Goal: Task Accomplishment & Management: Manage account settings

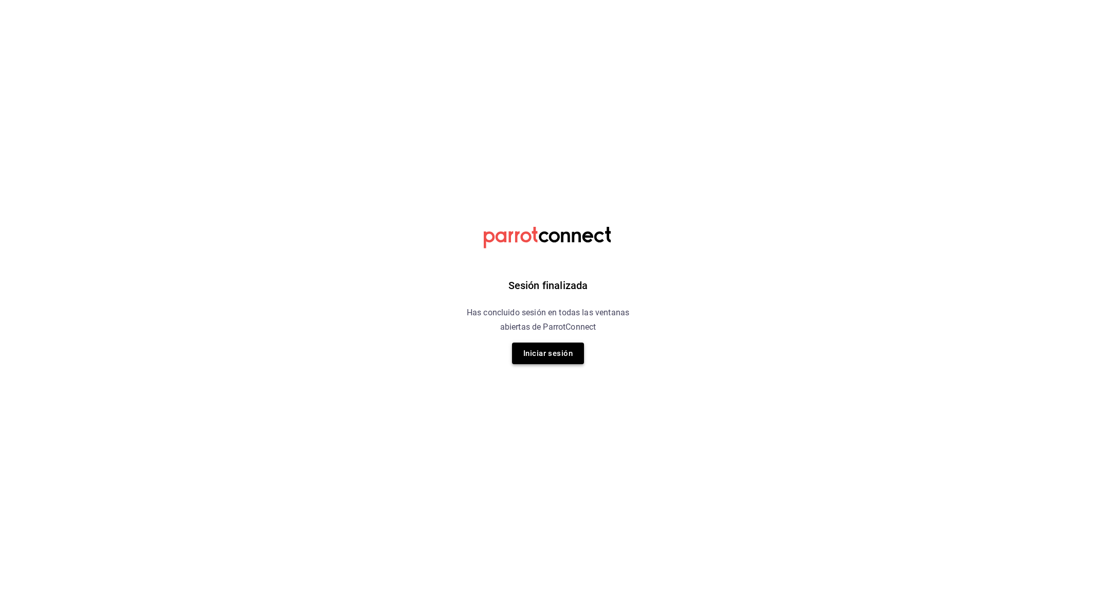
click at [554, 350] on button "Iniciar sesión" at bounding box center [548, 353] width 72 height 22
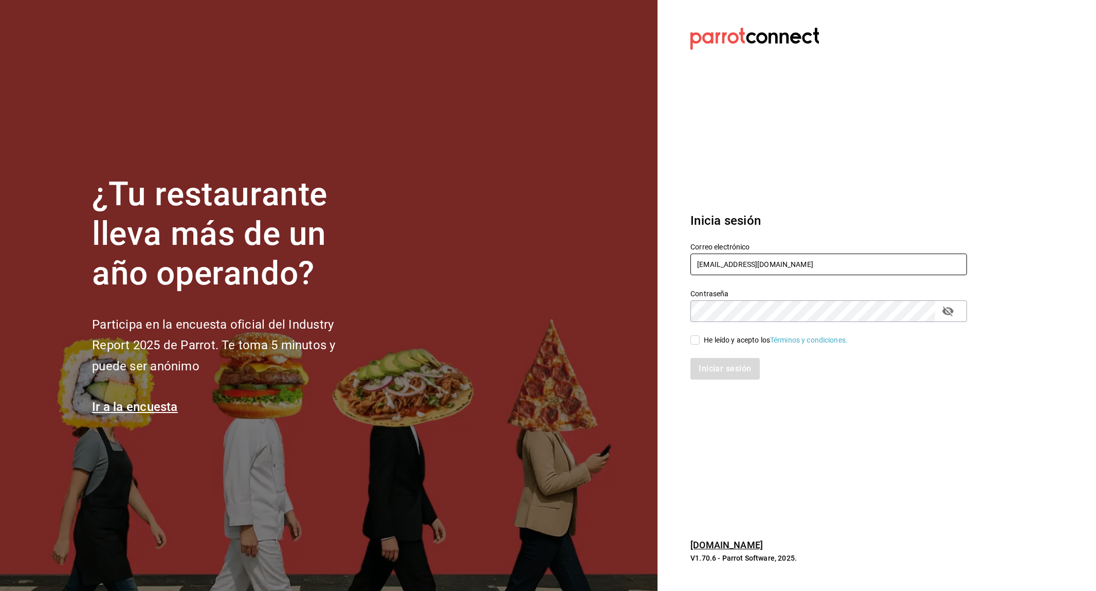
type input "[EMAIL_ADDRESS][DOMAIN_NAME]"
click at [726, 342] on div "He leído y acepto los Términos y condiciones." at bounding box center [776, 340] width 144 height 11
click at [700, 342] on input "He leído y acepto los Términos y condiciones." at bounding box center [694, 339] width 9 height 9
checkbox input "true"
click at [711, 370] on button "Iniciar sesión" at bounding box center [725, 369] width 70 height 22
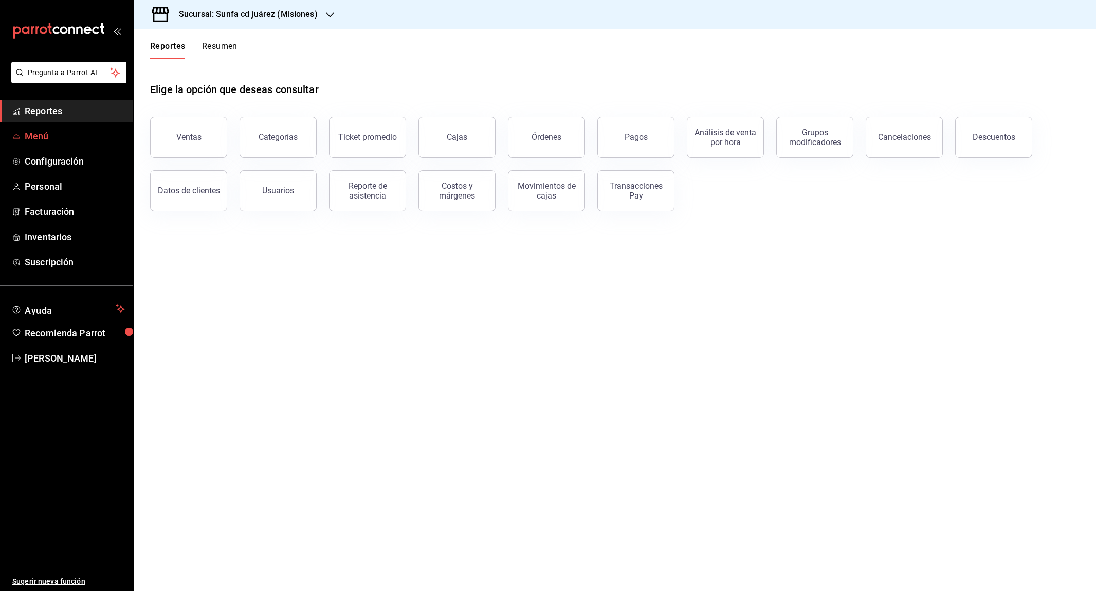
click at [48, 133] on span "Menú" at bounding box center [75, 136] width 100 height 14
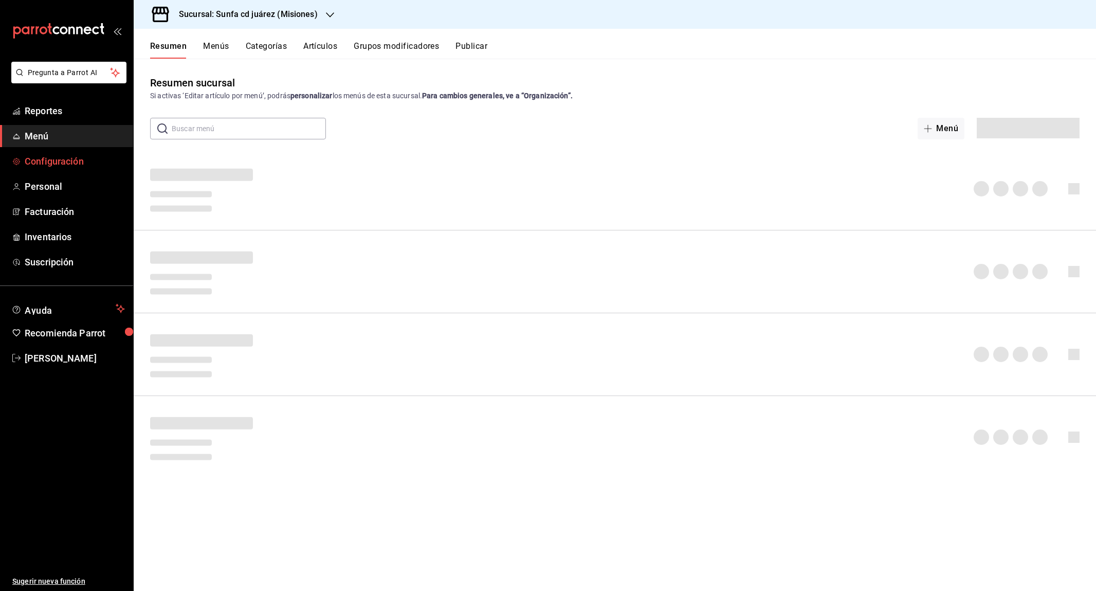
click at [60, 157] on span "Configuración" at bounding box center [75, 161] width 100 height 14
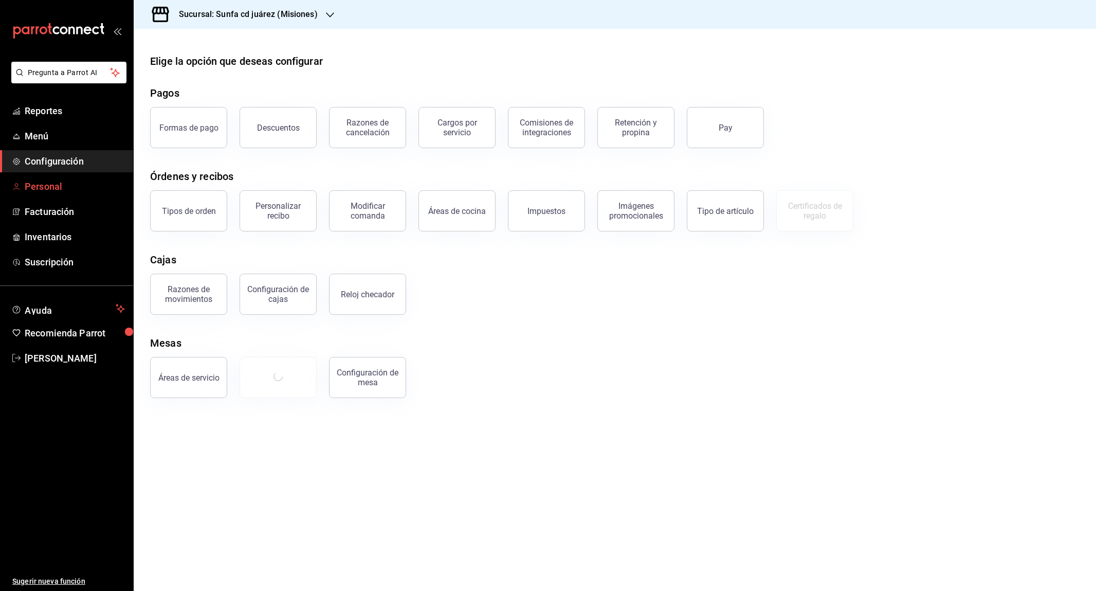
click at [47, 186] on span "Personal" at bounding box center [75, 186] width 100 height 14
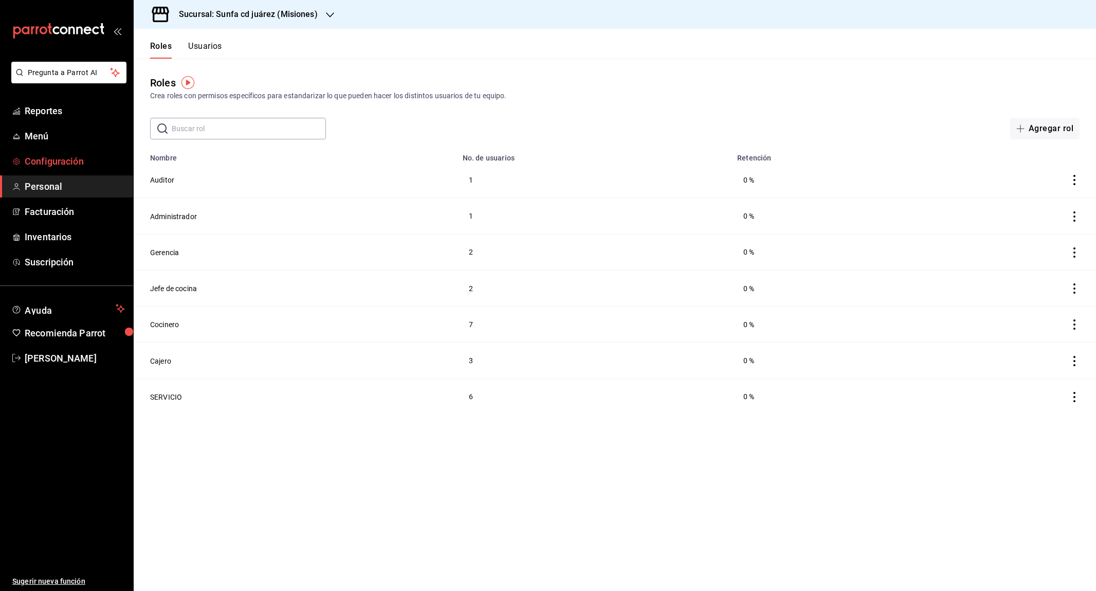
click at [60, 161] on span "Configuración" at bounding box center [75, 161] width 100 height 14
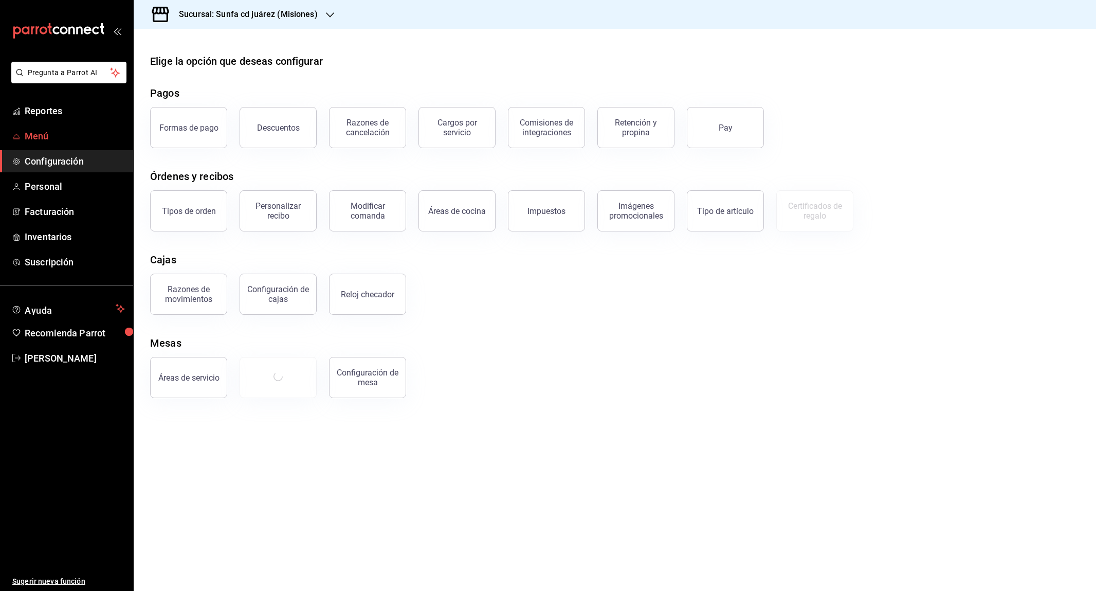
click at [50, 134] on span "Menú" at bounding box center [75, 136] width 100 height 14
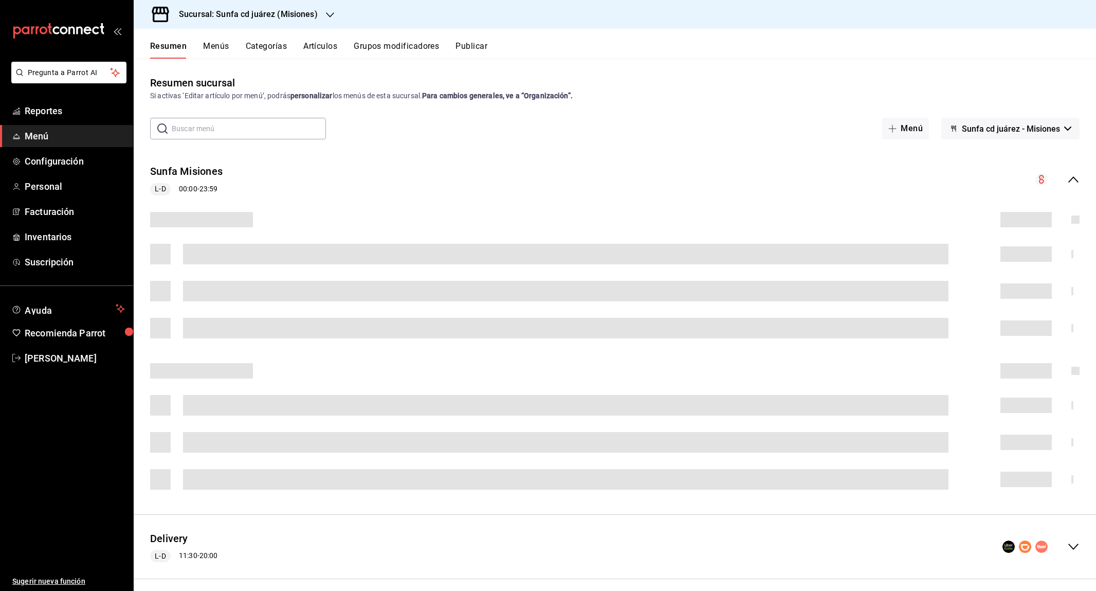
click at [223, 43] on button "Menús" at bounding box center [216, 49] width 26 height 17
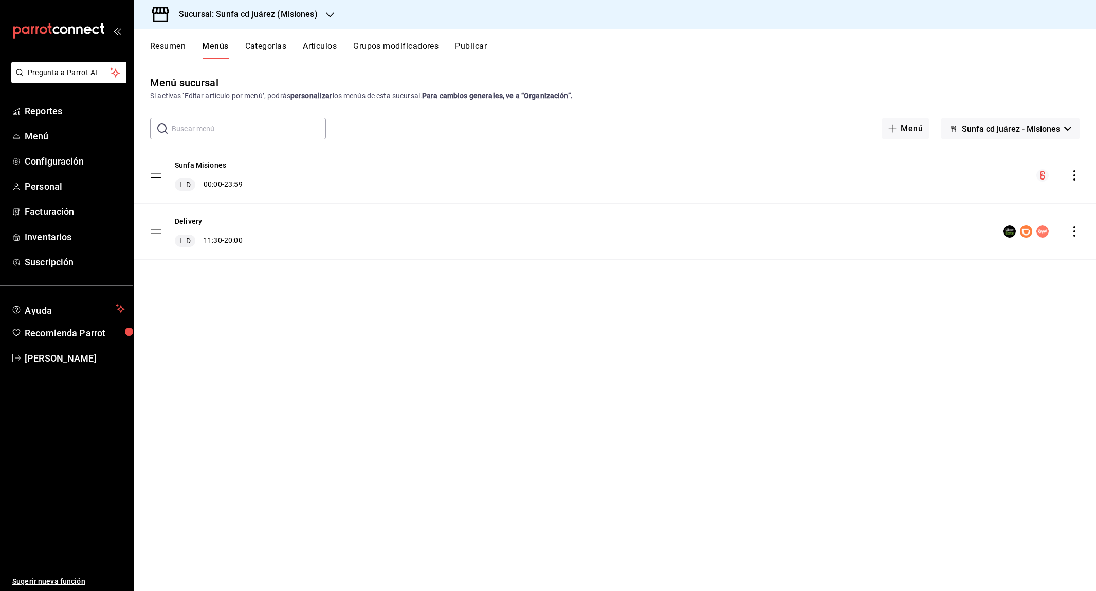
click at [312, 21] on div "Sucursal: Sunfa cd juárez (Misiones)" at bounding box center [240, 14] width 196 height 29
click at [215, 87] on span "[GEOGRAPHIC_DATA] ([GEOGRAPHIC_DATA])" at bounding box center [216, 90] width 148 height 11
click at [1074, 227] on icon "actions" at bounding box center [1075, 231] width 2 height 10
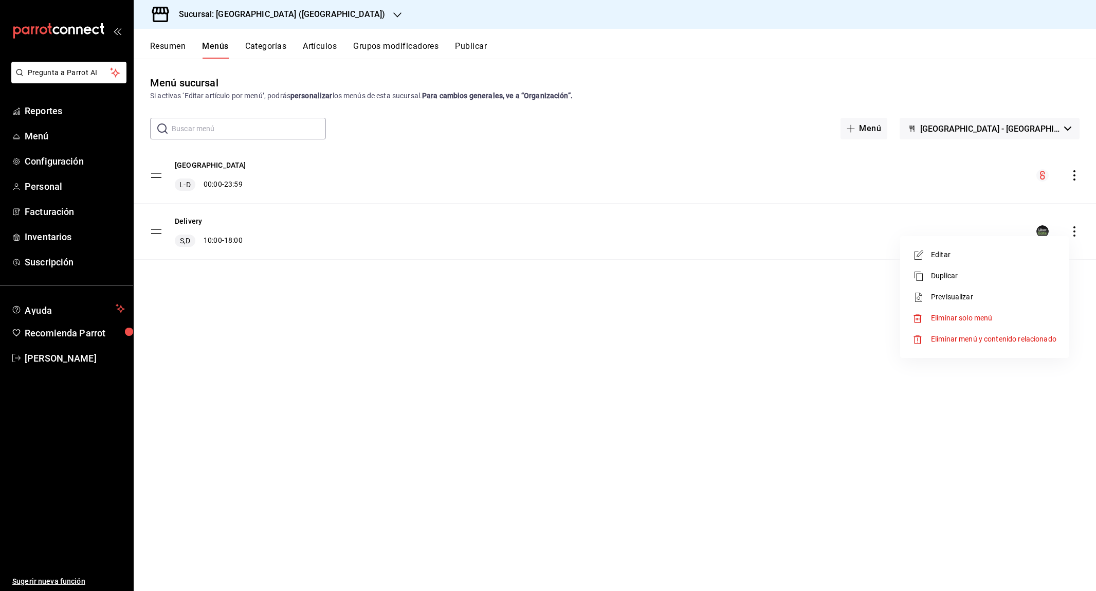
click at [977, 257] on span "Editar" at bounding box center [993, 254] width 125 height 11
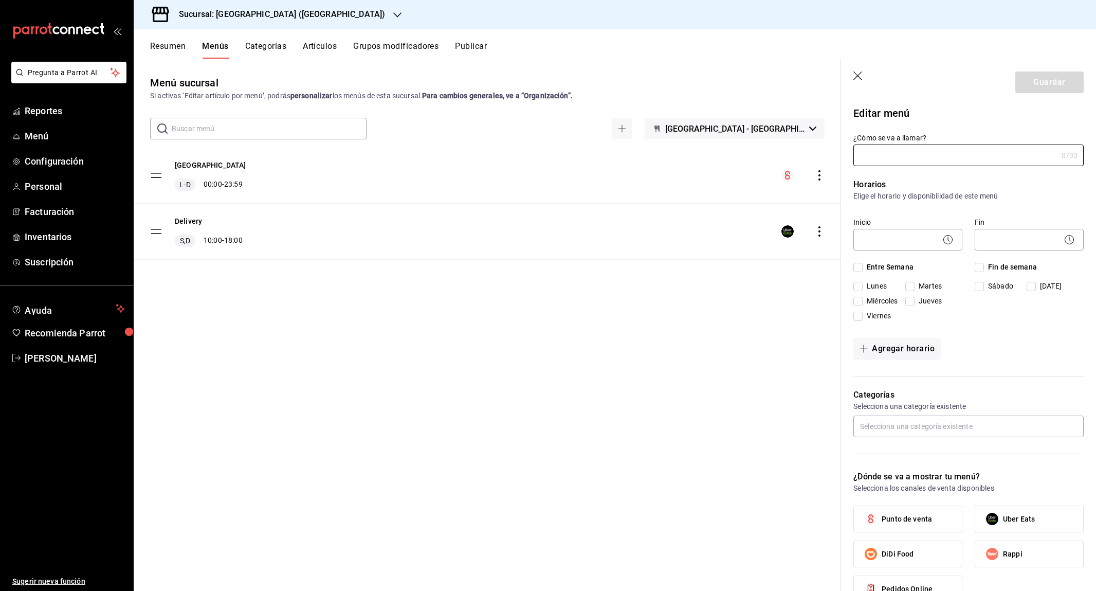
type input "Delivery"
checkbox input "true"
type input "01746161893050"
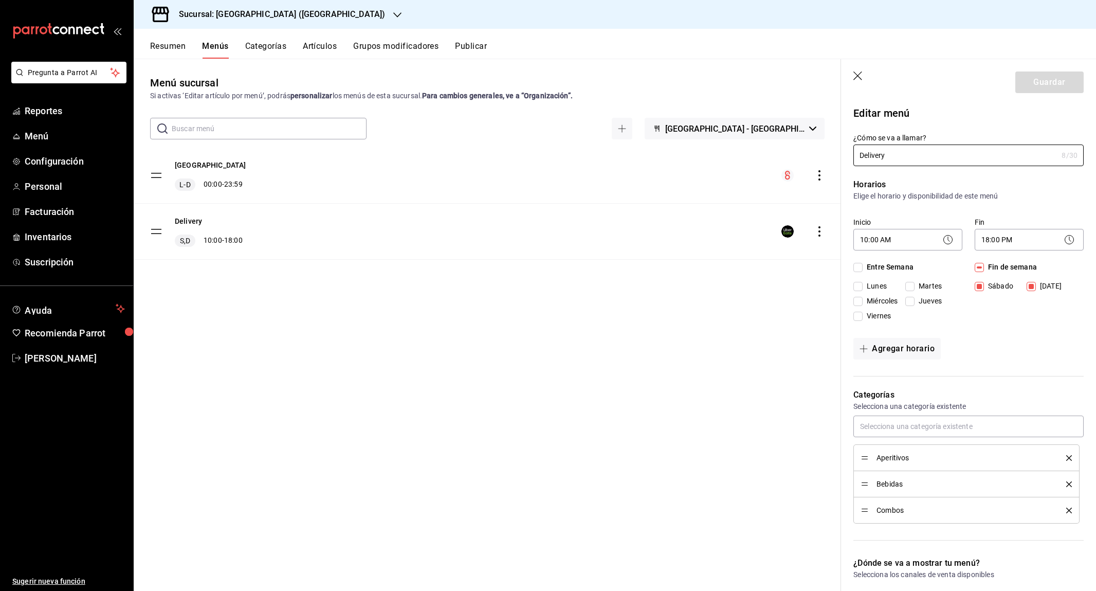
click at [860, 69] on header "Guardar" at bounding box center [968, 80] width 255 height 42
click at [856, 77] on icon "button" at bounding box center [858, 76] width 10 height 10
checkbox input "false"
type input "1758234971636"
